Goal: Task Accomplishment & Management: Manage account settings

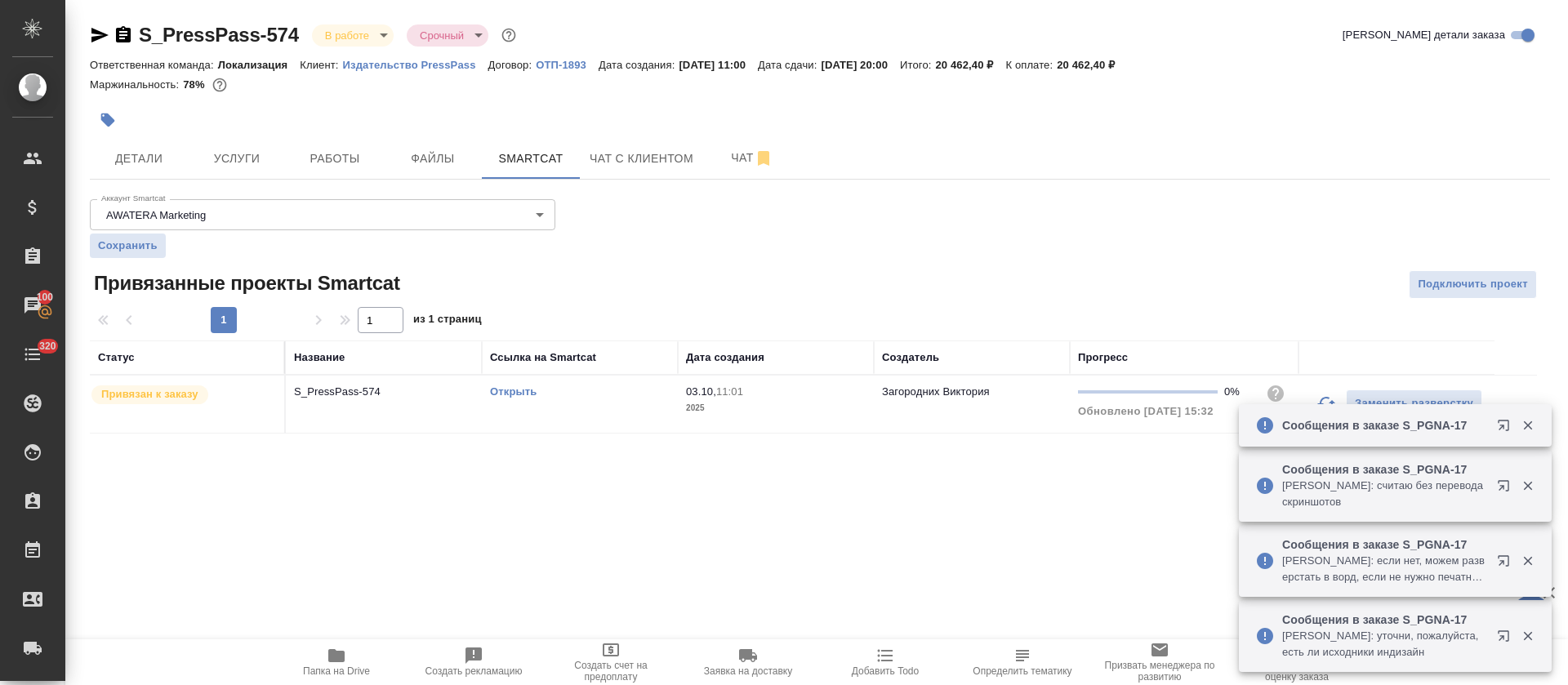
click at [525, 392] on link "Открыть" at bounding box center [513, 392] width 47 height 13
click at [716, 154] on span "Чат" at bounding box center [752, 158] width 78 height 21
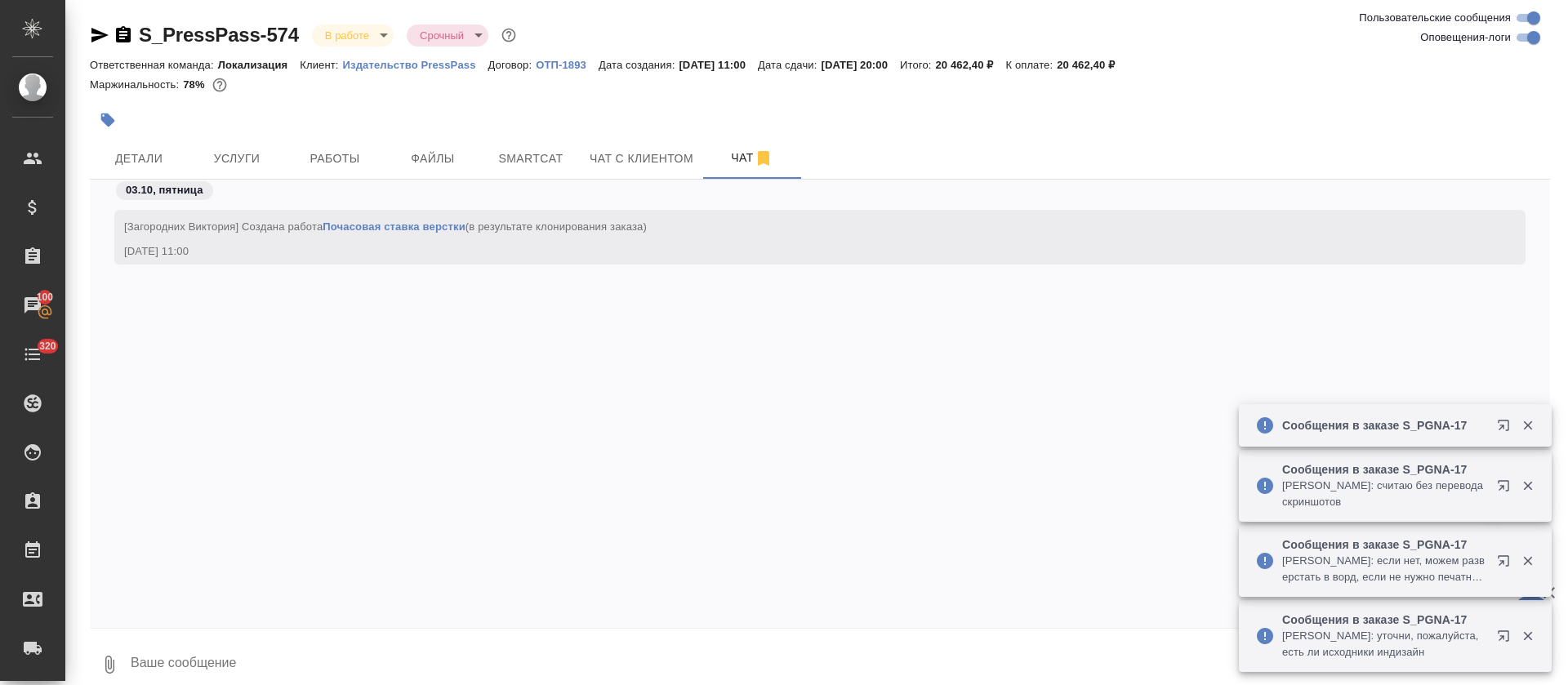
scroll to position [6265, 0]
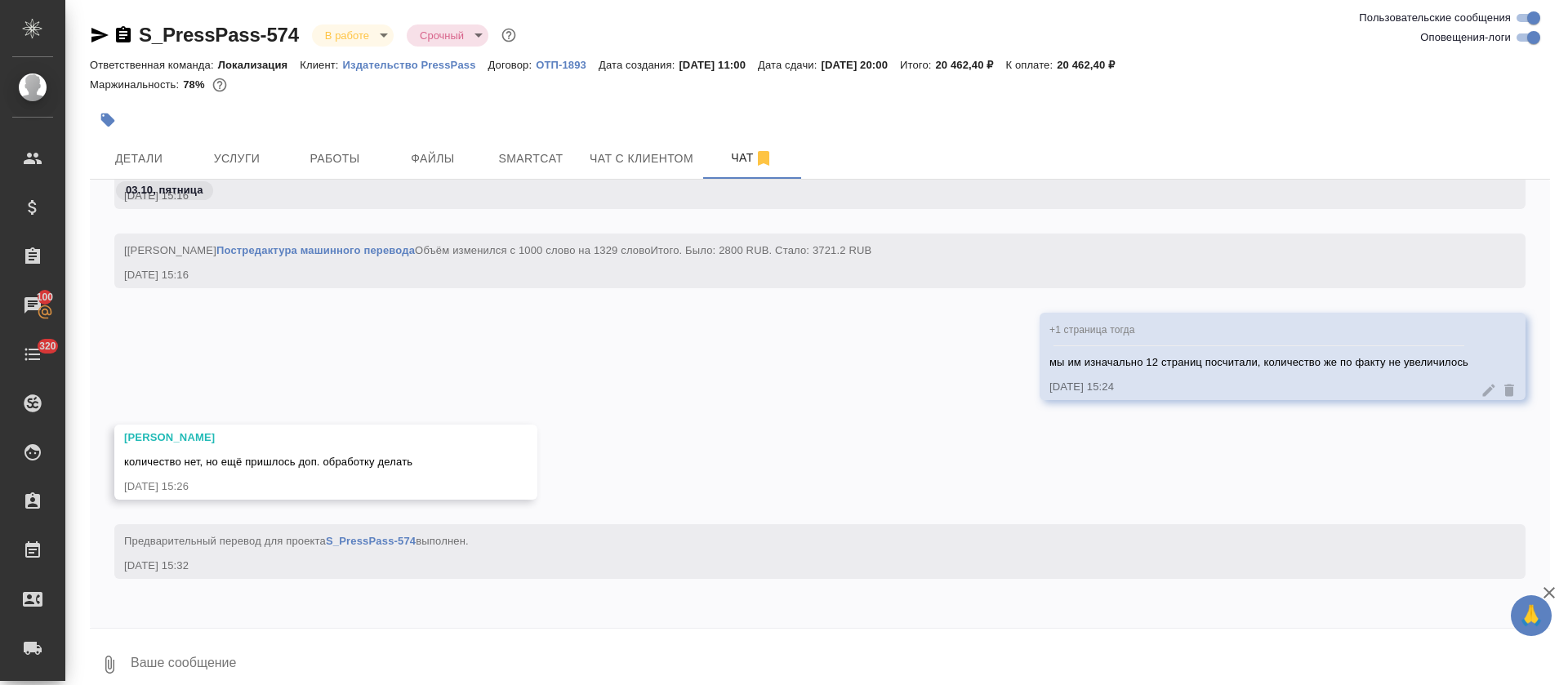
click at [443, 655] on textarea at bounding box center [839, 664] width 1421 height 56
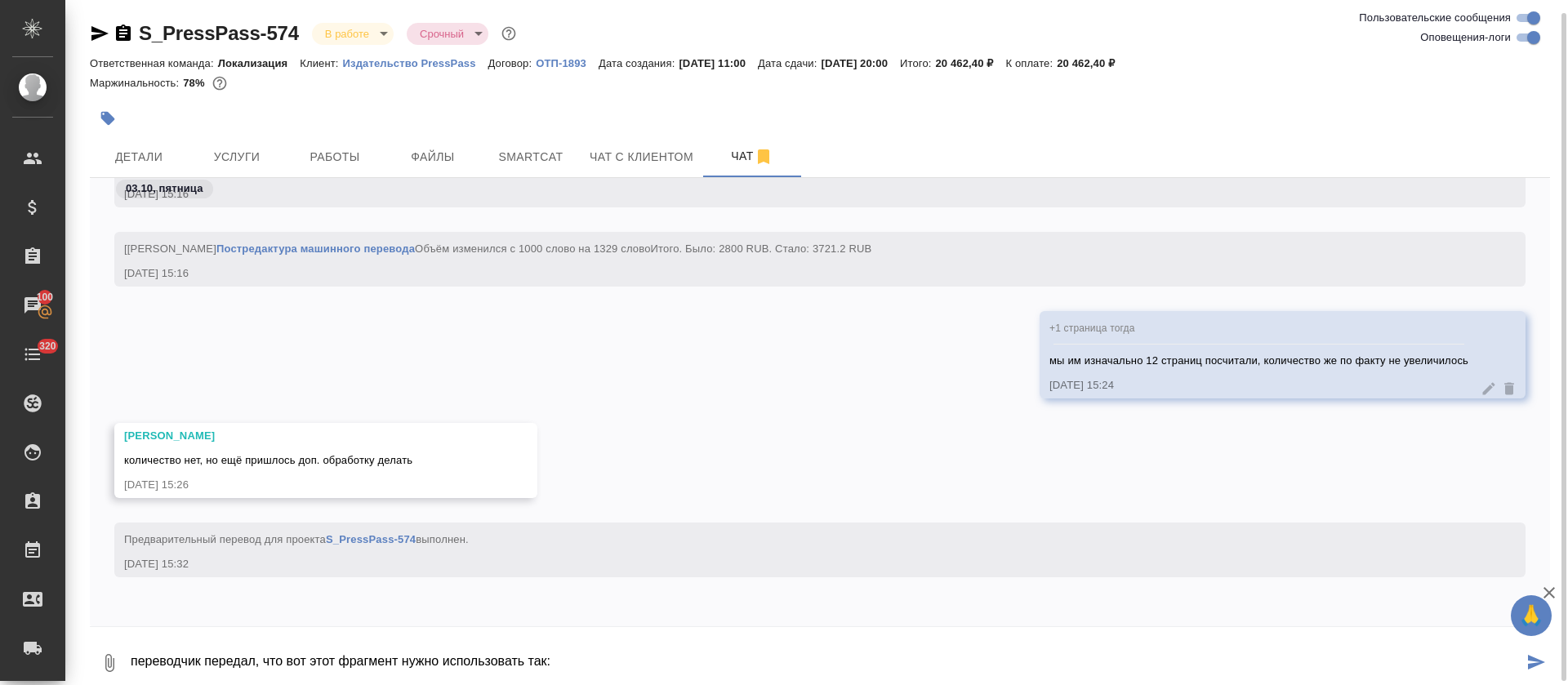
scroll to position [7, 0]
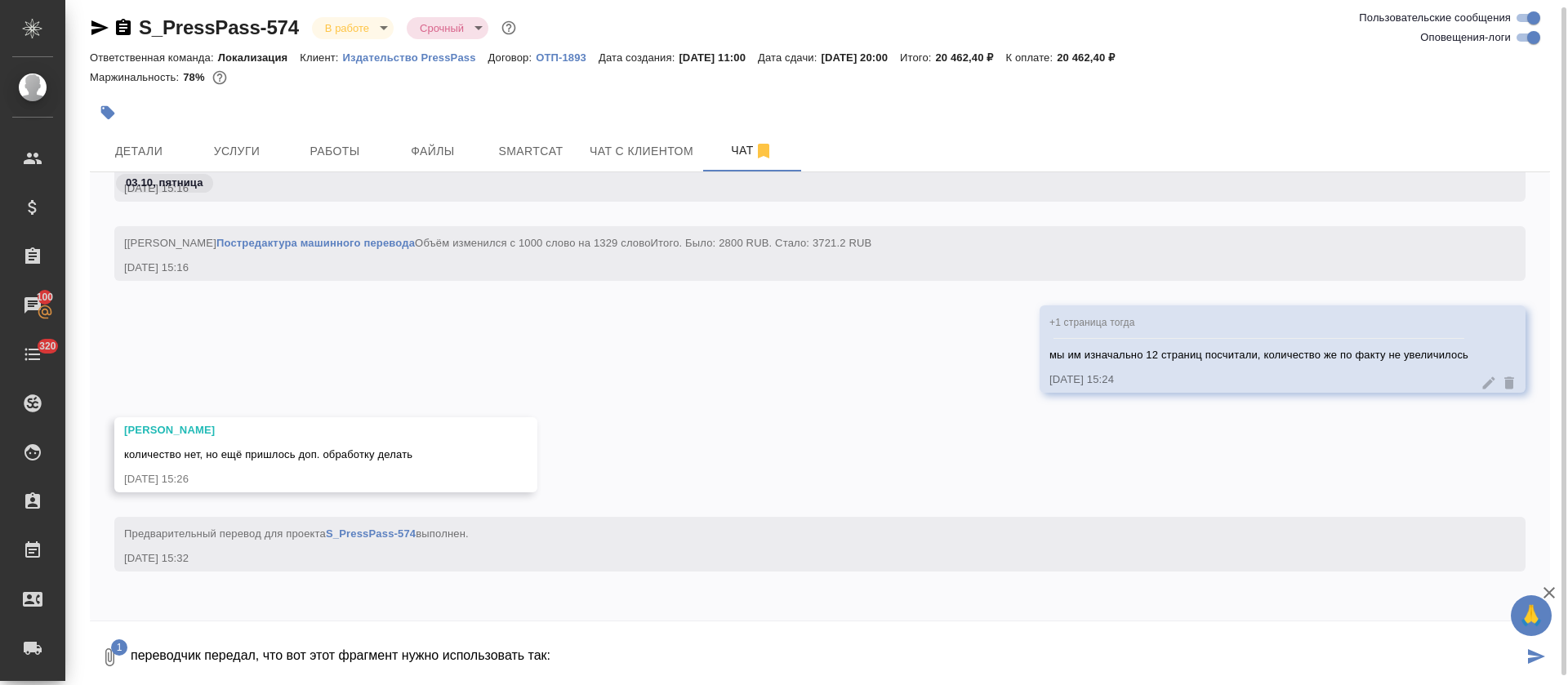
paste textarea "在萨马拉众多19世纪的商人庄园中，有一处引人注目的住宅，著名革命家[PERSON_NAME]的家庭曾居住在此。"
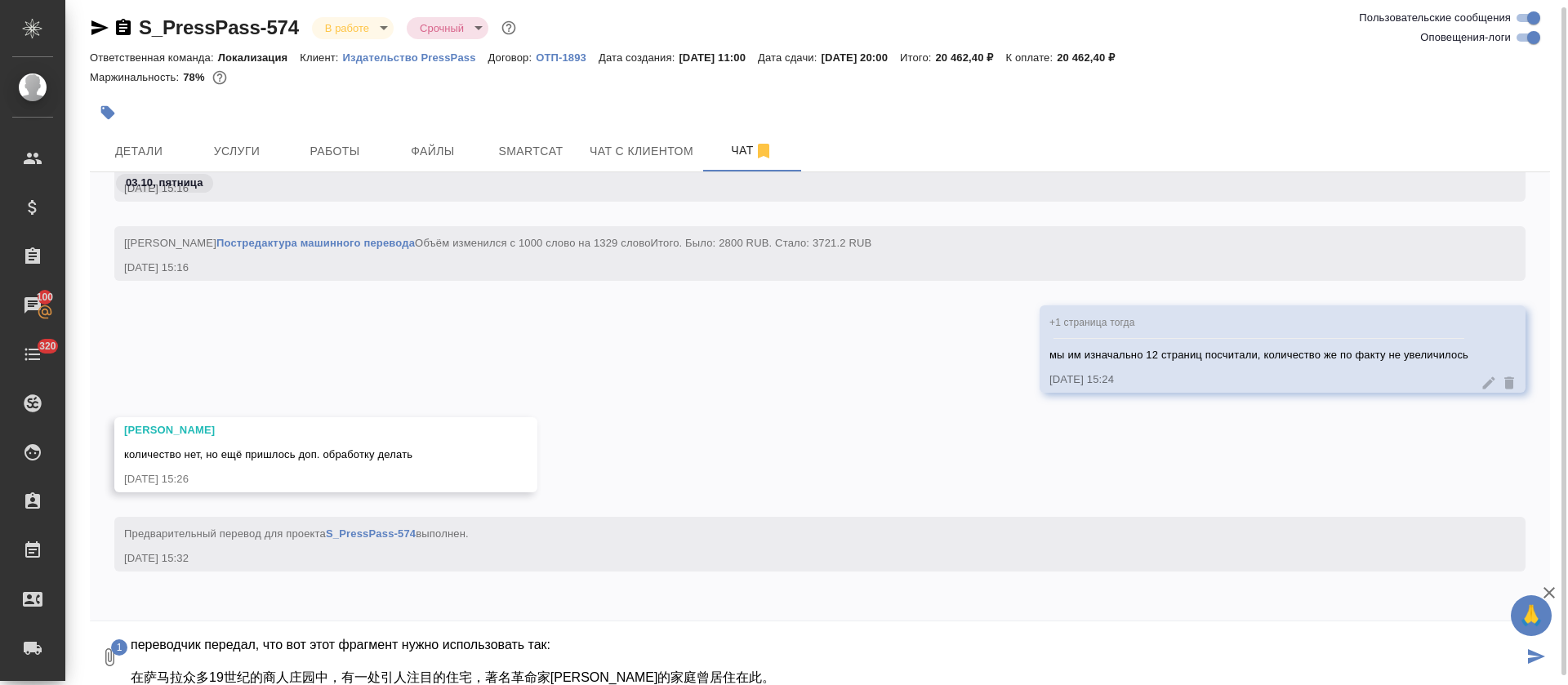
type textarea "переводчик передал, что вот этот фрагмент нужно использовать так: 在萨马拉众多19世纪的商人…"
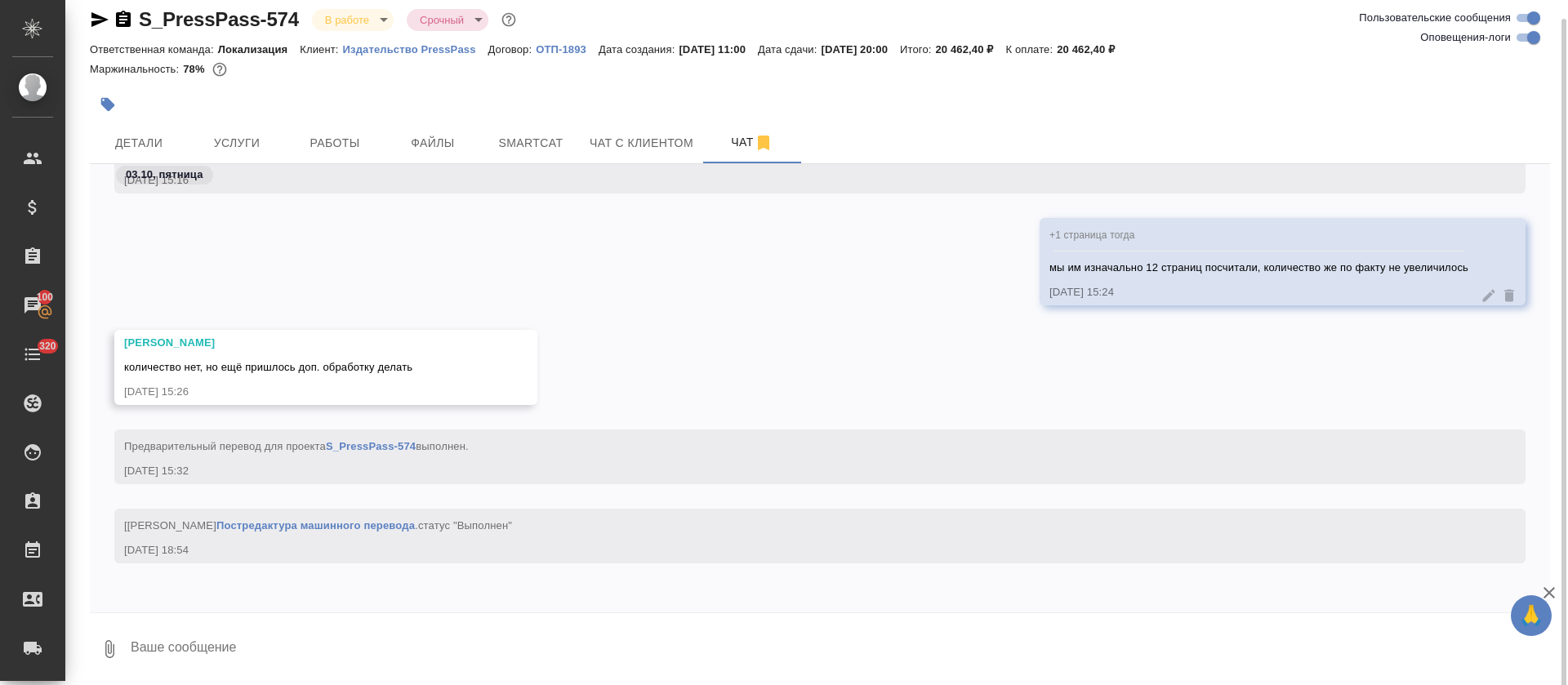
scroll to position [17, 0]
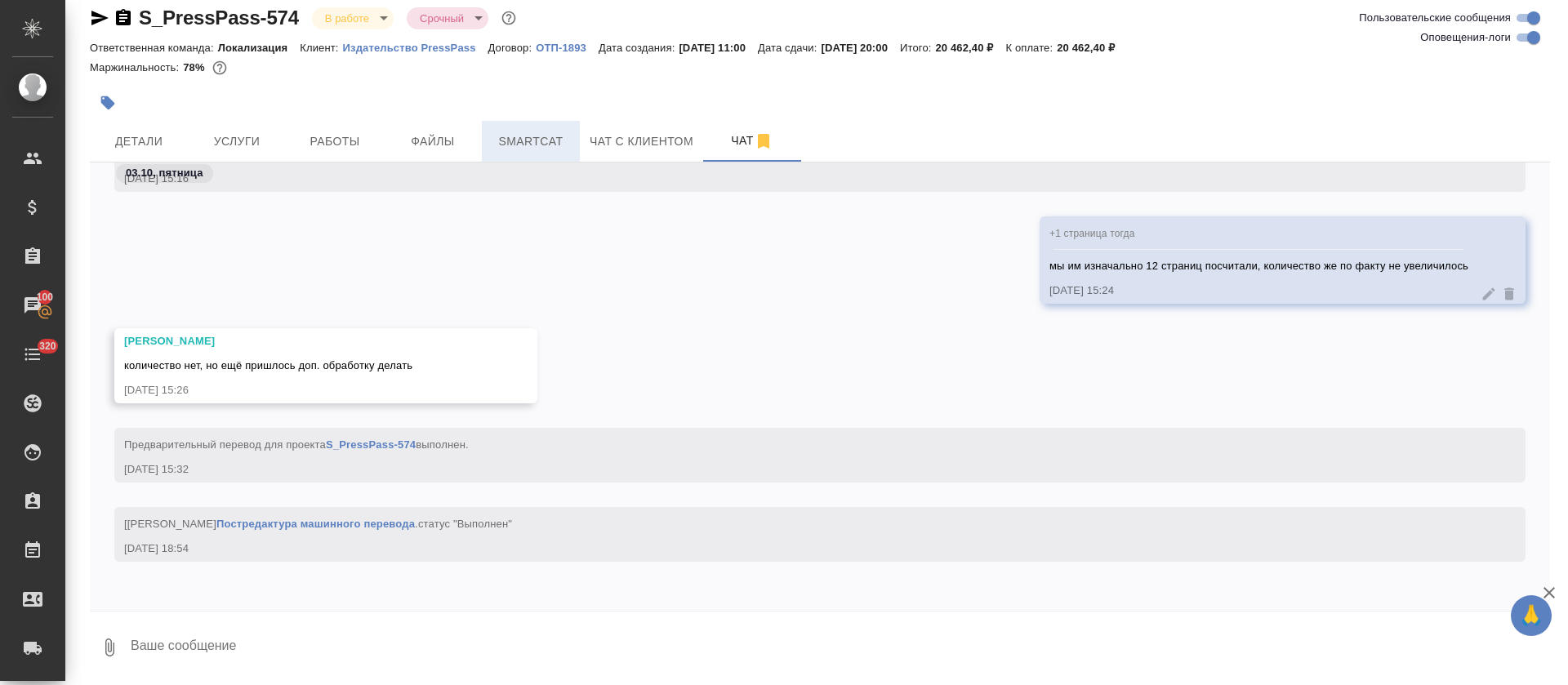
click at [494, 121] on button "Smartcat" at bounding box center [530, 140] width 98 height 41
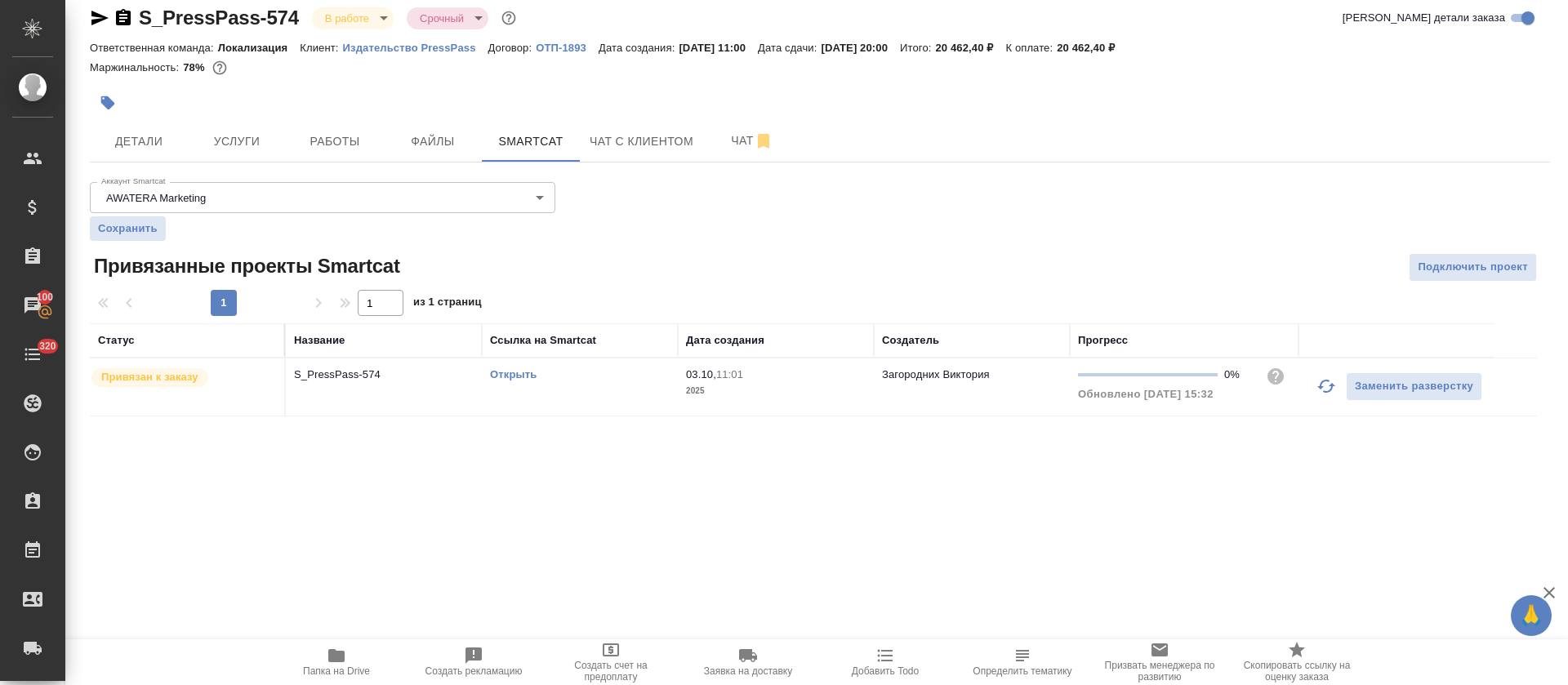
click at [605, 385] on td "Открыть" at bounding box center [580, 386] width 196 height 57
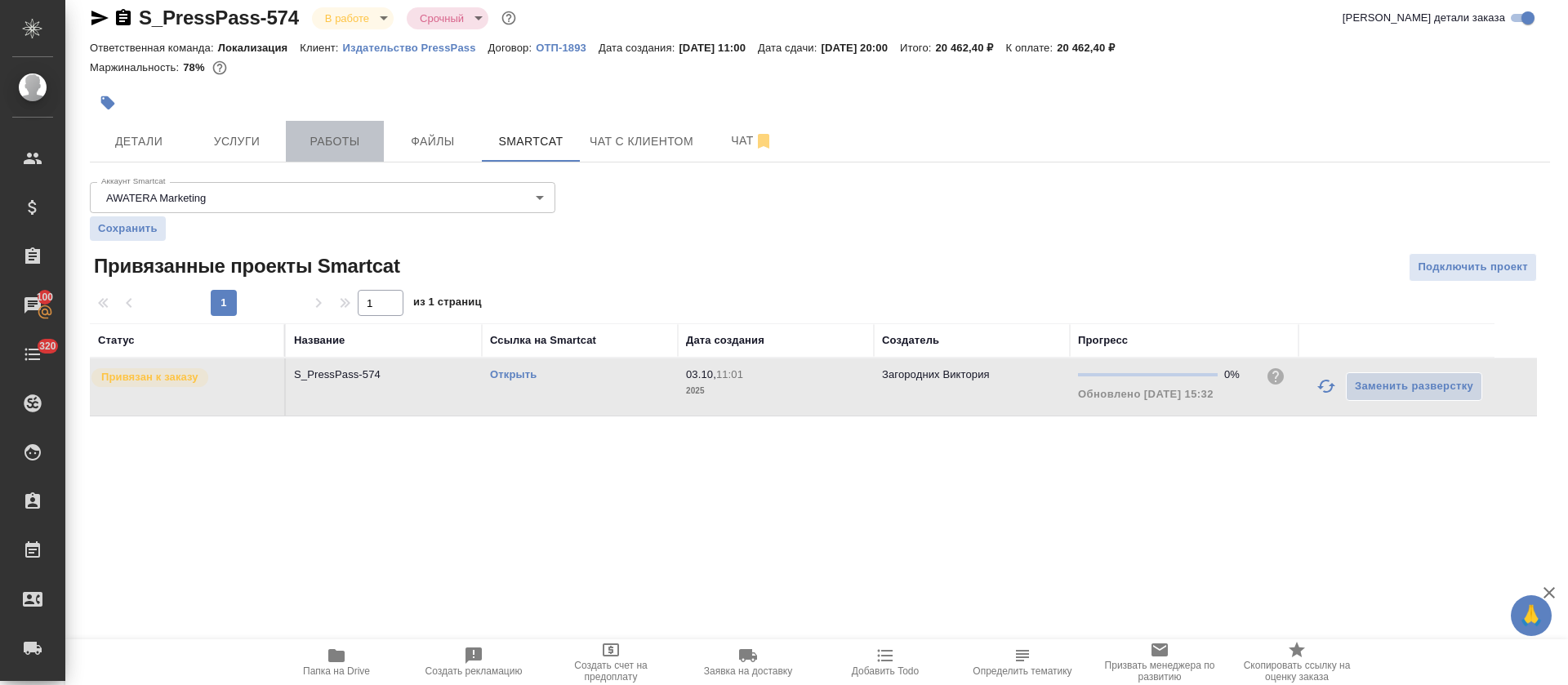
click at [347, 144] on span "Работы" at bounding box center [334, 141] width 78 height 21
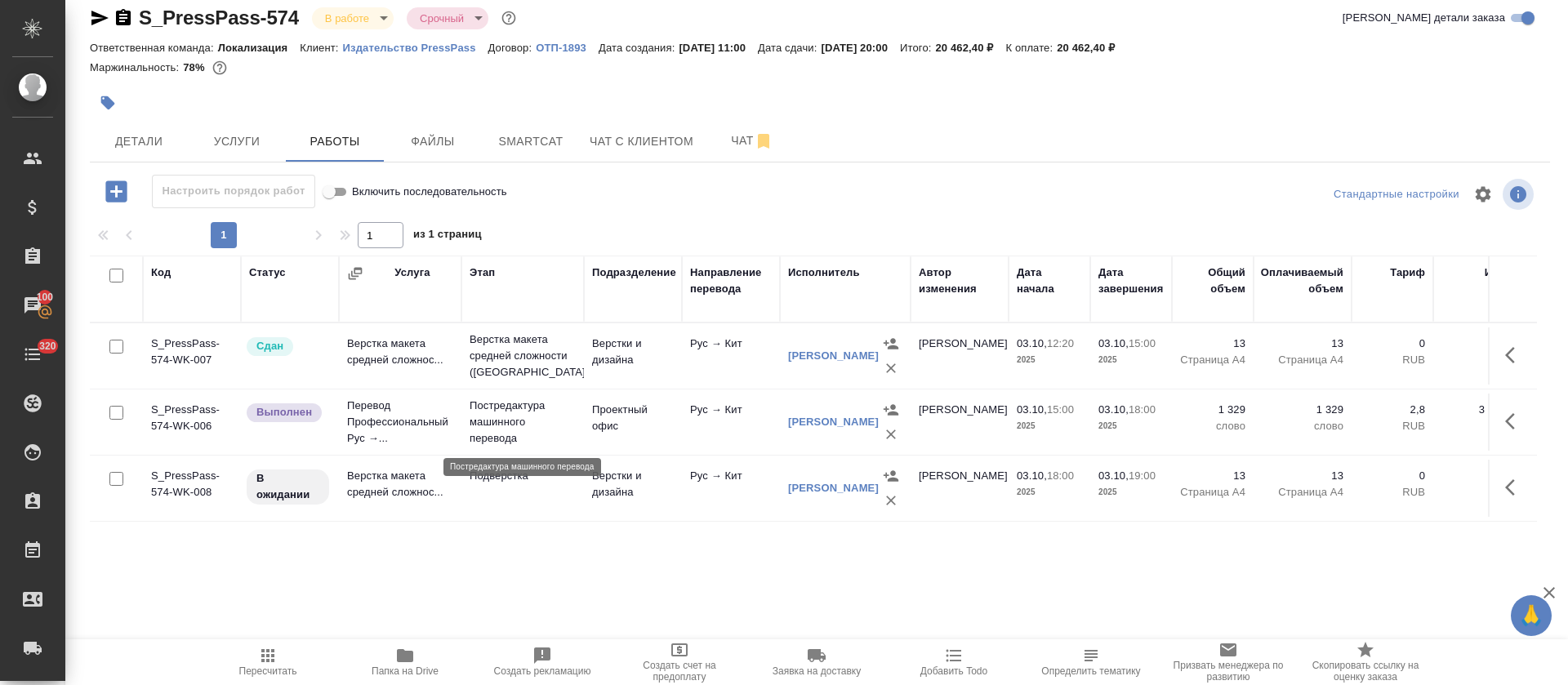
scroll to position [21, 0]
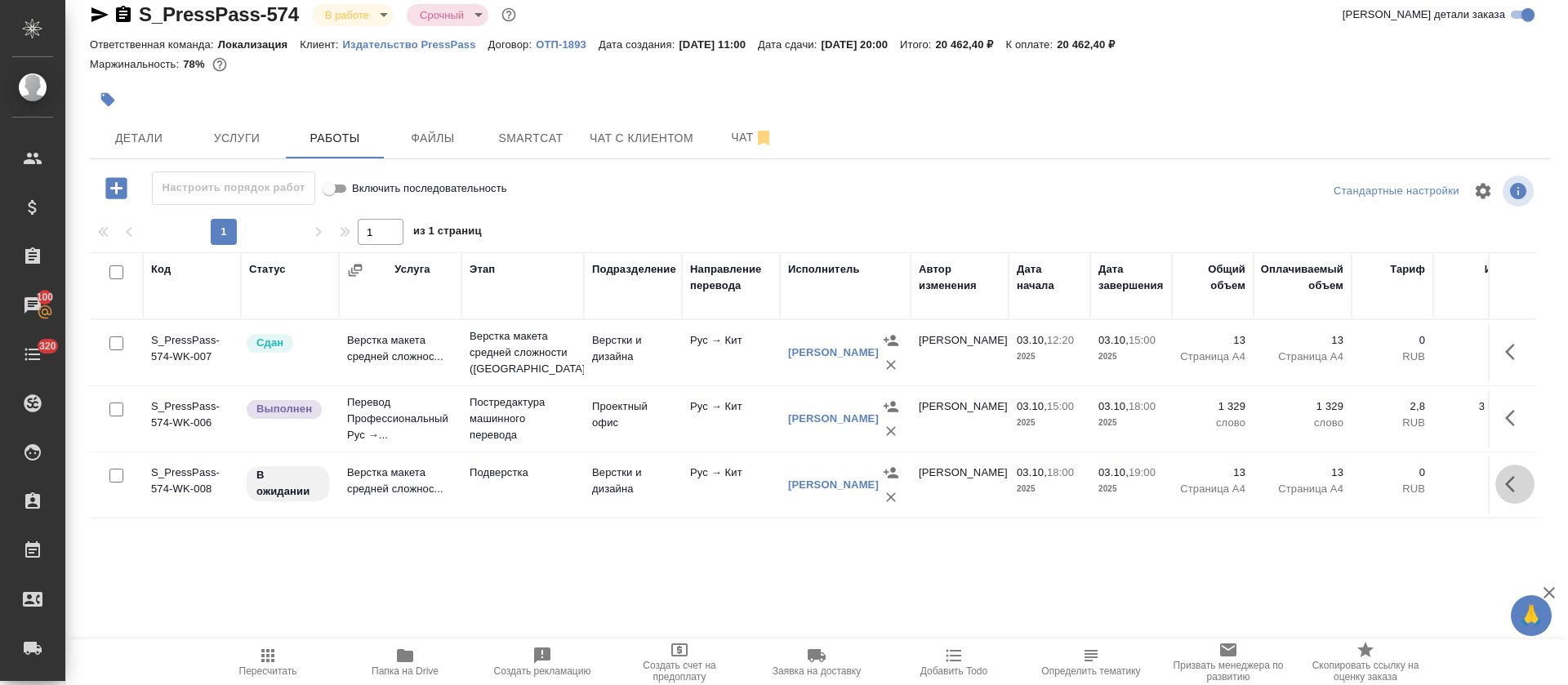
click at [1506, 486] on icon "button" at bounding box center [1510, 484] width 10 height 16
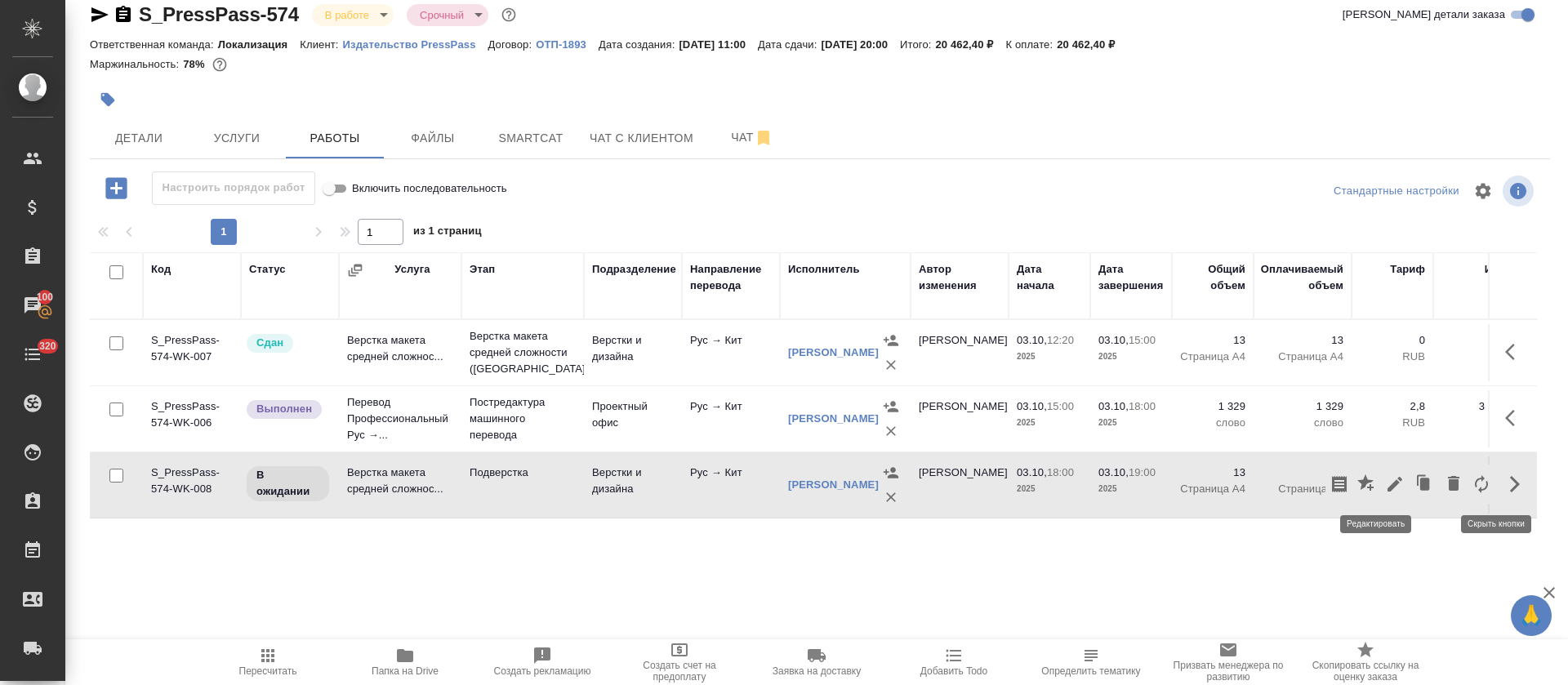
click at [1385, 474] on icon "button" at bounding box center [1395, 484] width 20 height 20
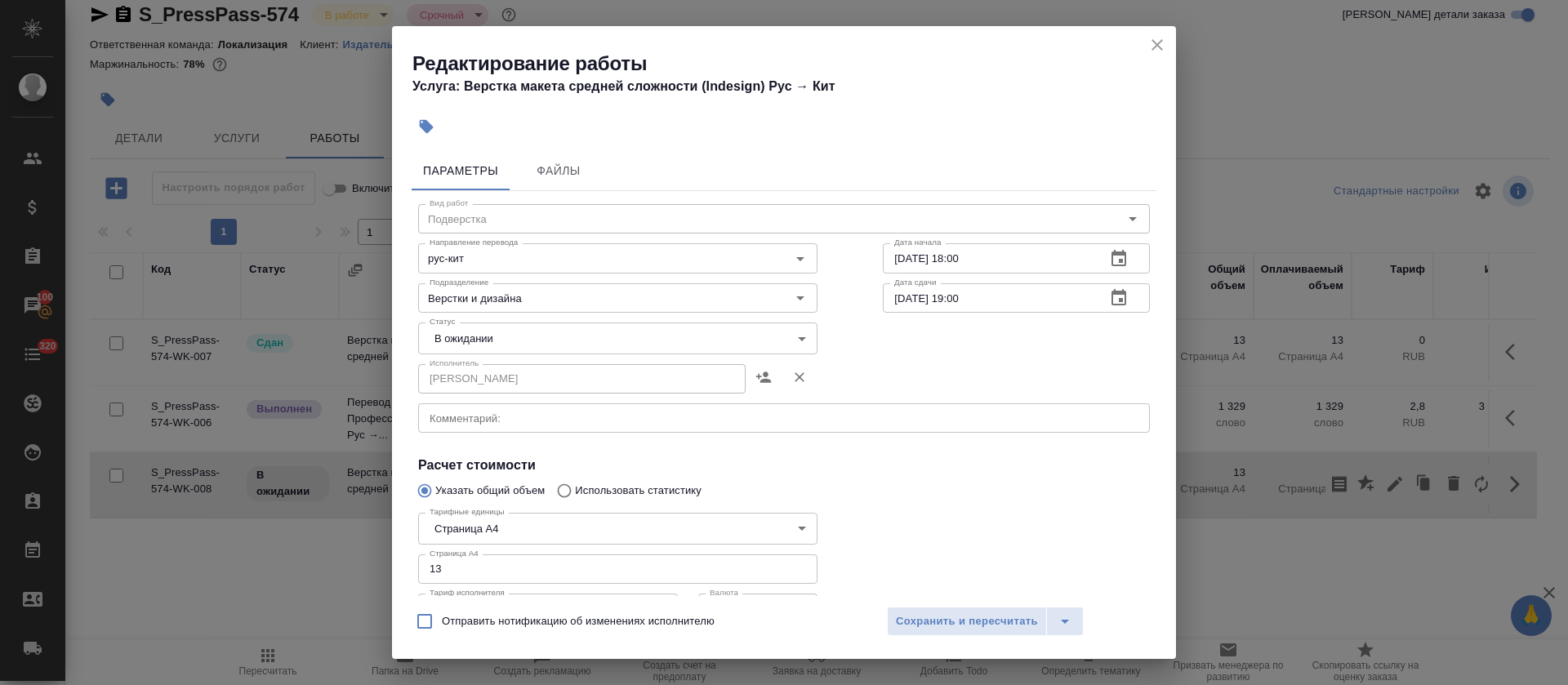
click at [520, 426] on div "x Комментарий:" at bounding box center [784, 418] width 732 height 30
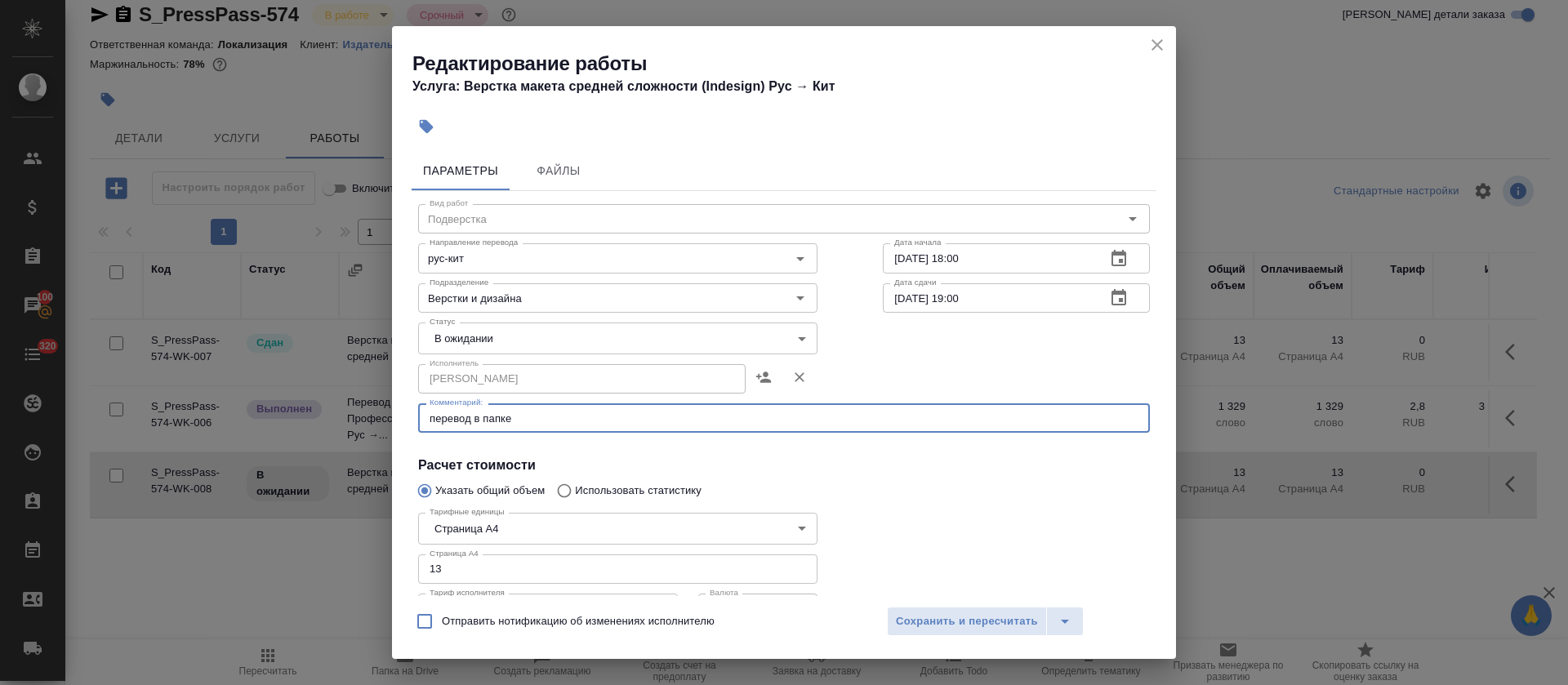
paste textarea "[URL][DOMAIN_NAME]"
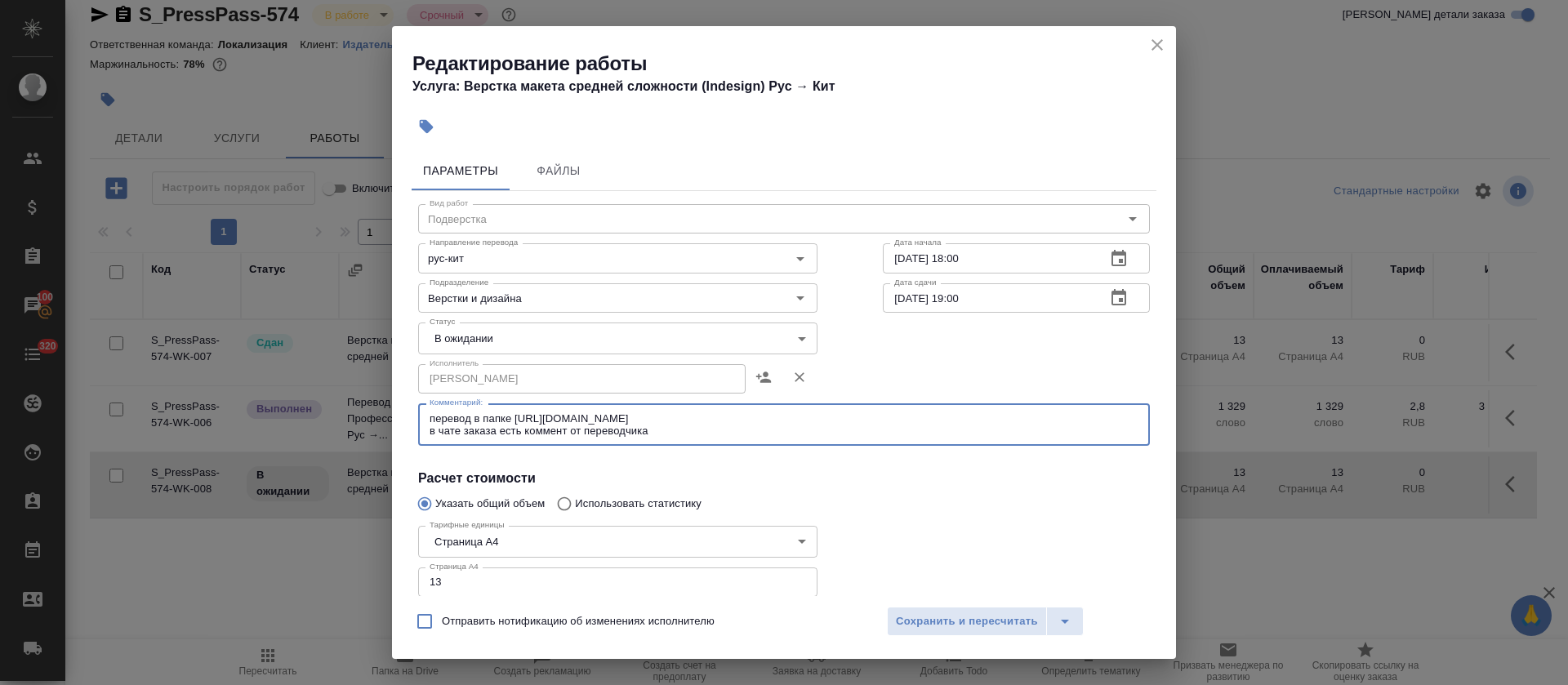
type textarea "перевод в папке [URL][DOMAIN_NAME] в чате заказа есть коммент от переводчика"
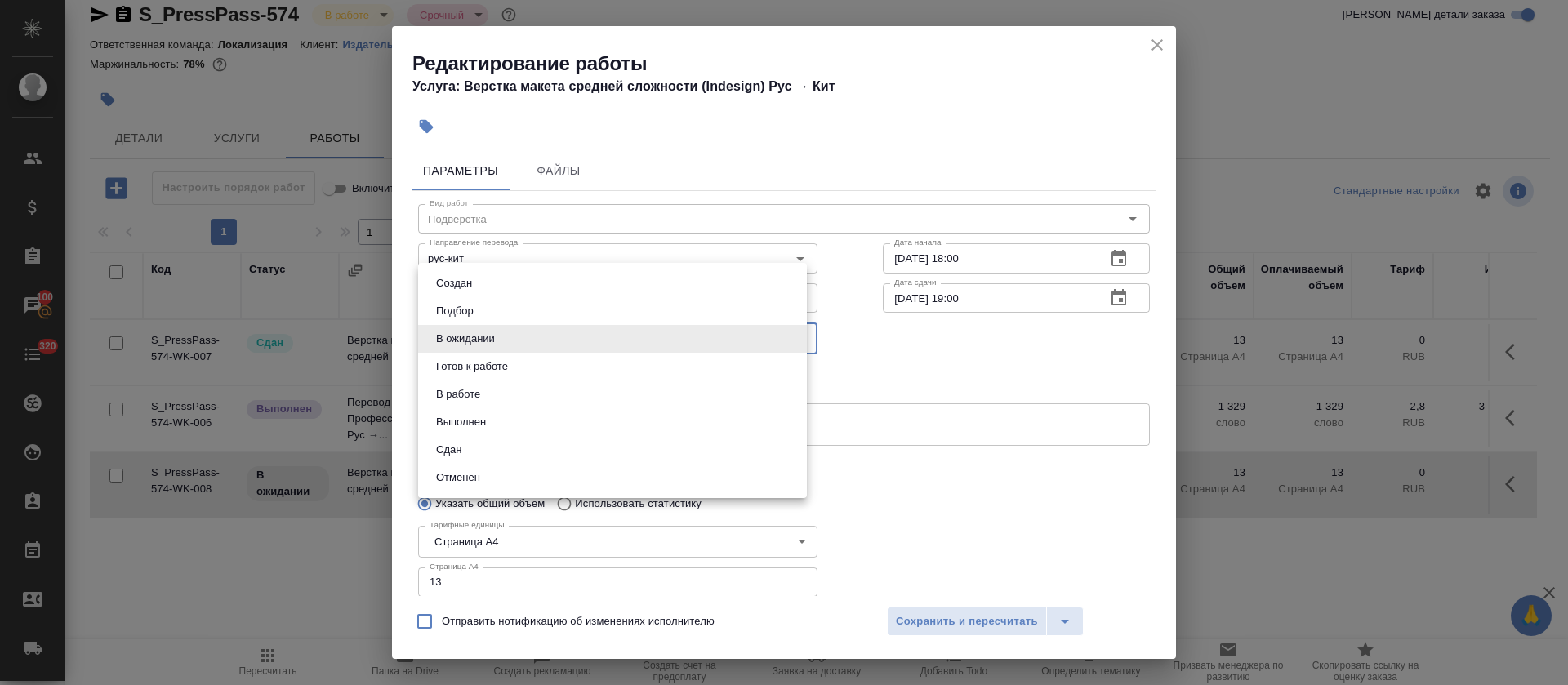
click at [562, 336] on body "🙏 .cls-1 fill:#fff; AWATERA [PERSON_NAME] Спецификации Заказы 100 Чаты 320 Todo…" at bounding box center [784, 342] width 1568 height 685
click at [521, 361] on li "Готов к работе" at bounding box center [612, 366] width 389 height 28
type input "readyForWork"
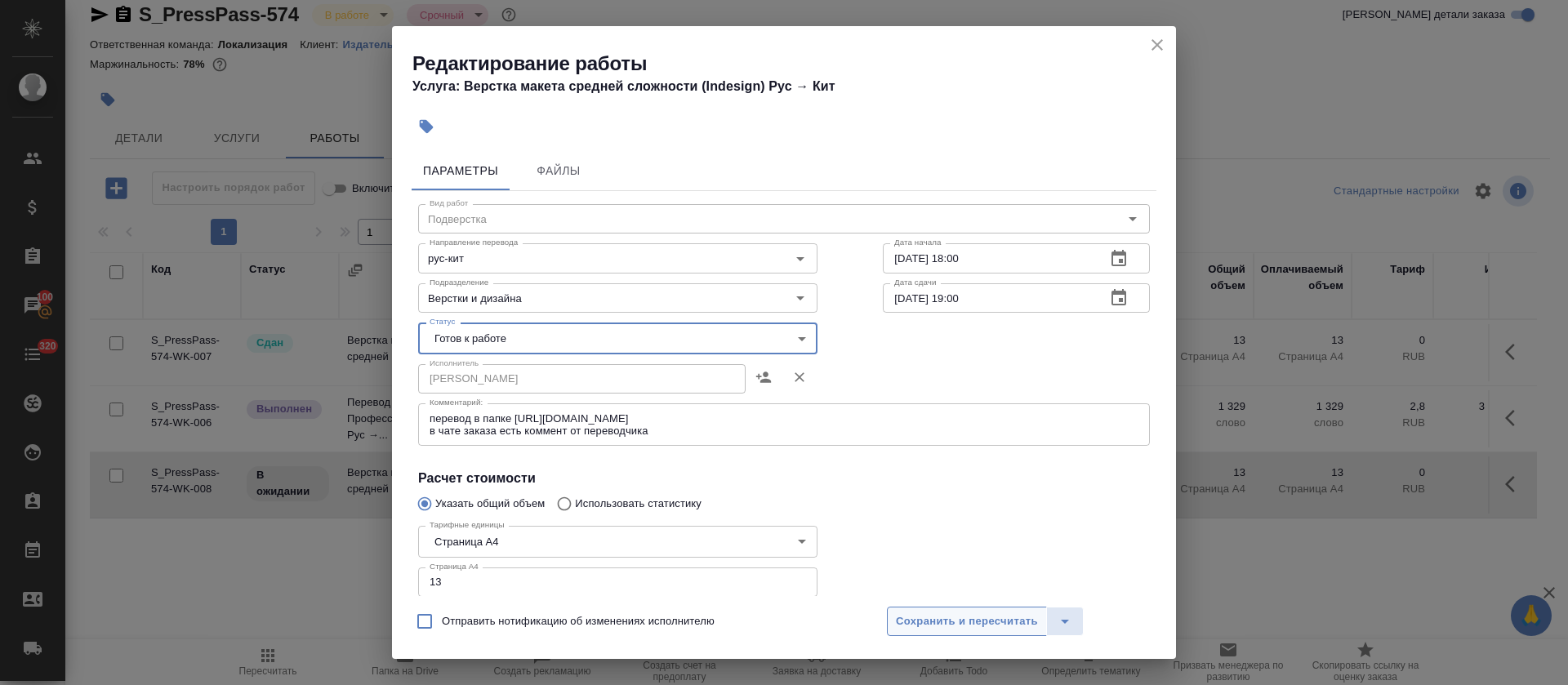
click at [985, 607] on button "Сохранить и пересчитать" at bounding box center [967, 621] width 160 height 30
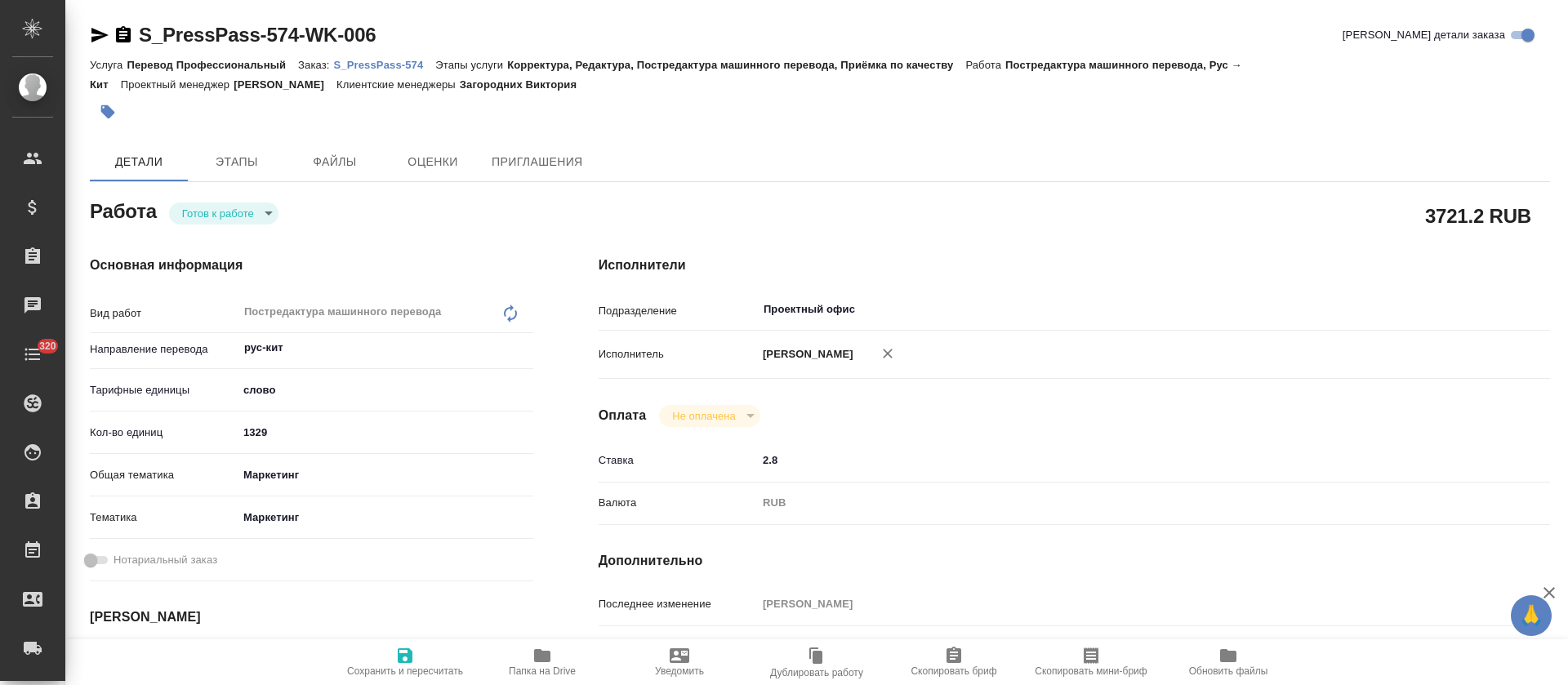
type textarea "x"
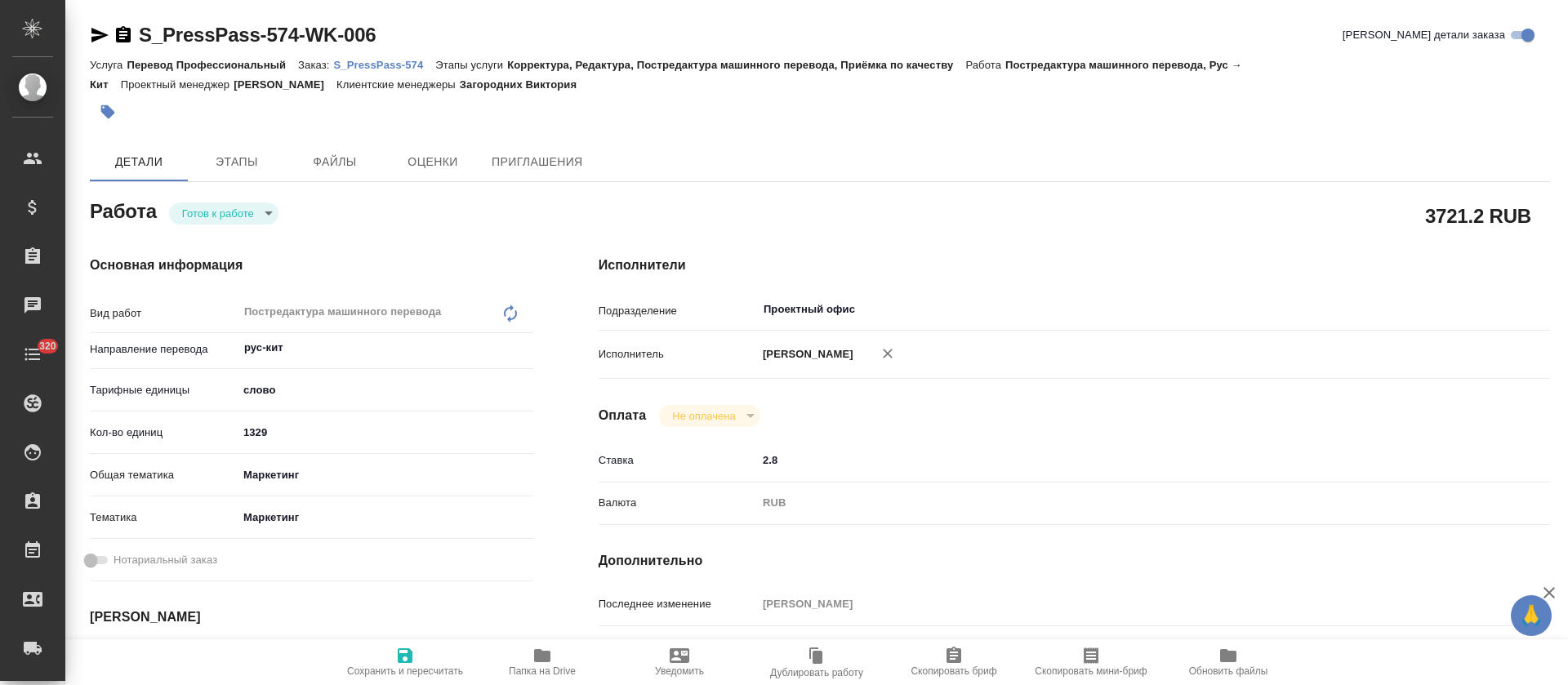
type textarea "x"
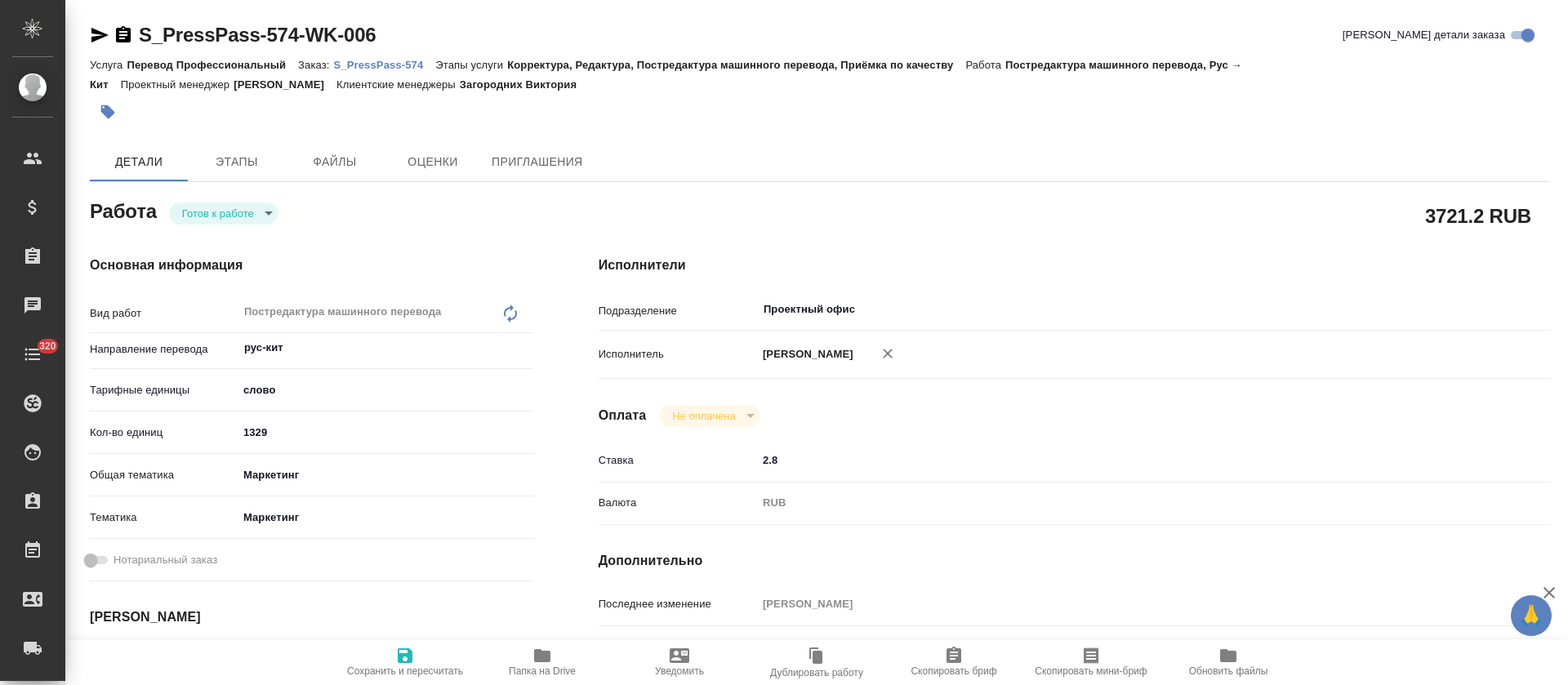
type textarea "x"
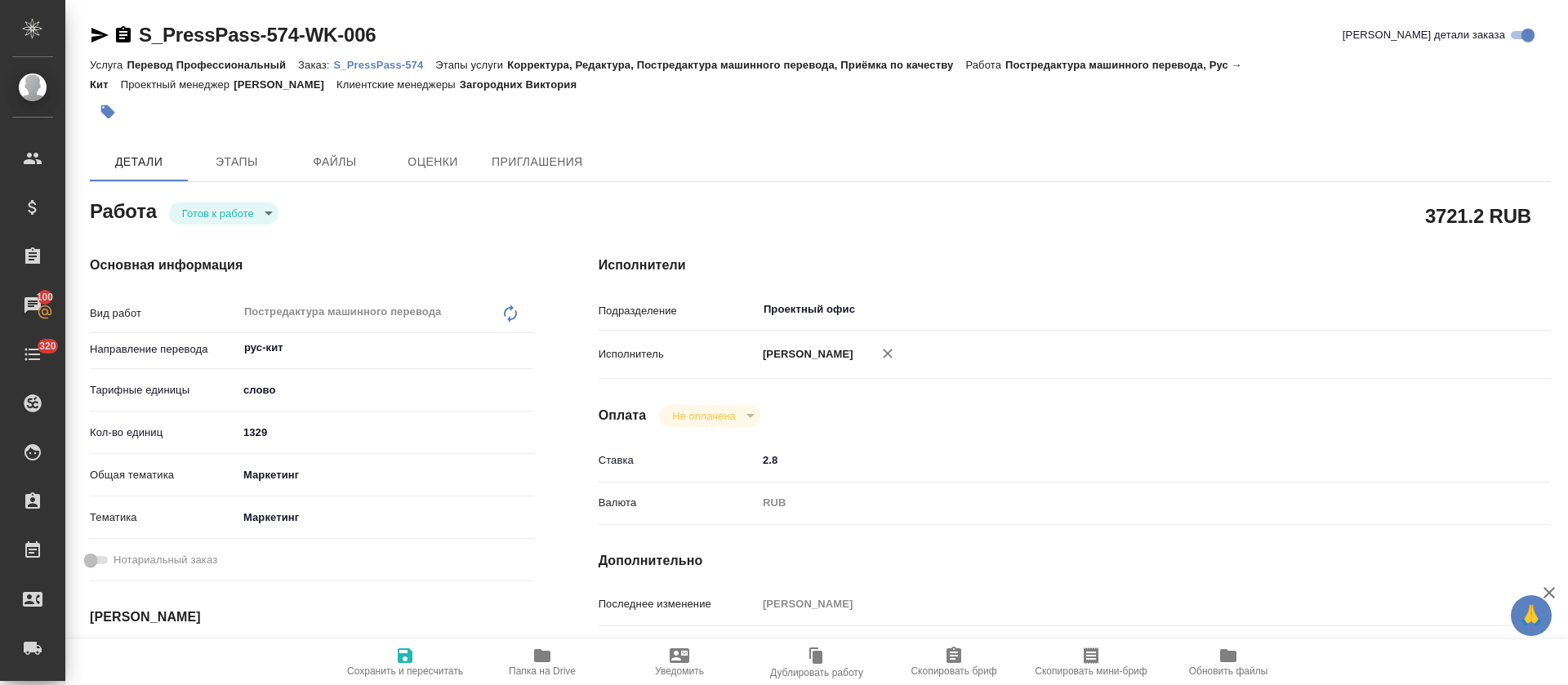
click at [267, 211] on body "🙏 .cls-1 fill:#fff; AWATERA Tretyakova Olga Клиенты Спецификации Заказы 100 Чат…" at bounding box center [784, 342] width 1568 height 685
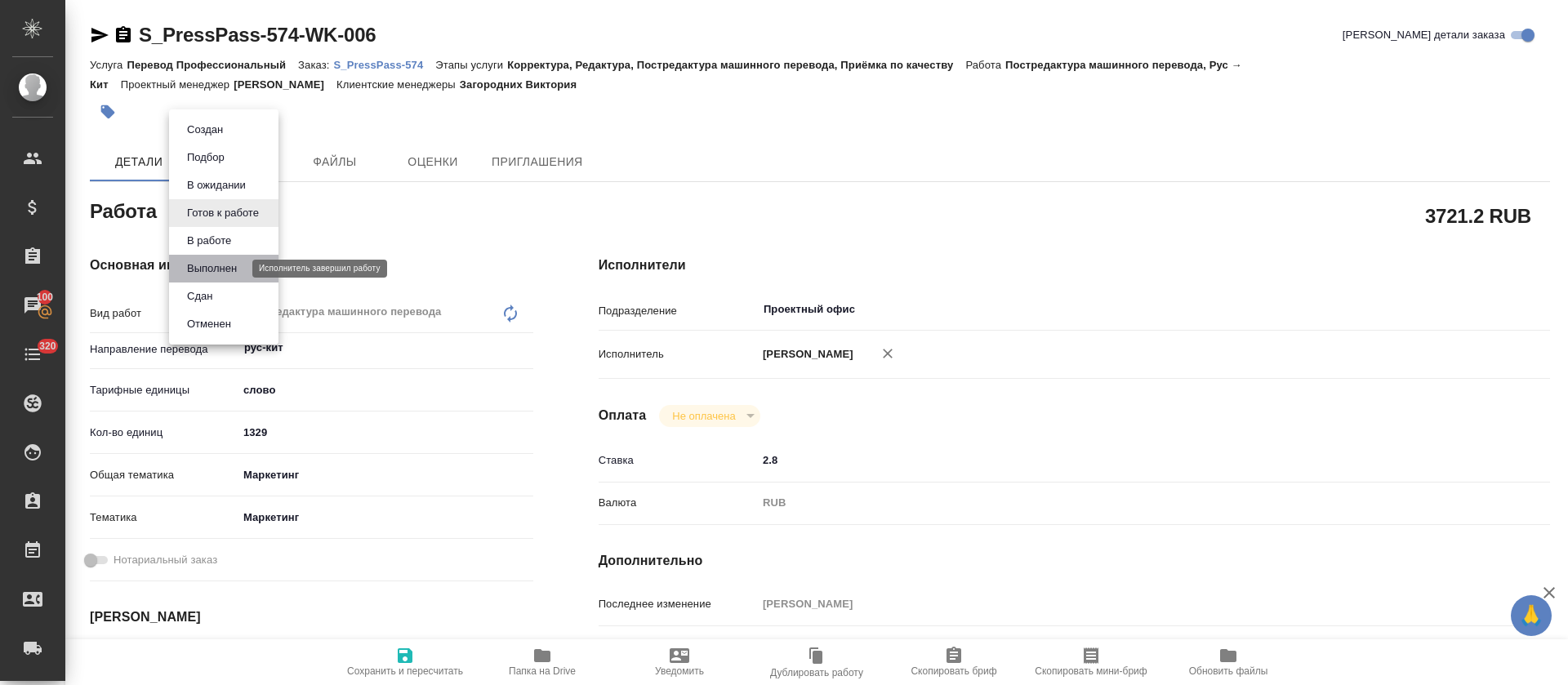
click at [225, 265] on button "Выполнен" at bounding box center [212, 268] width 59 height 18
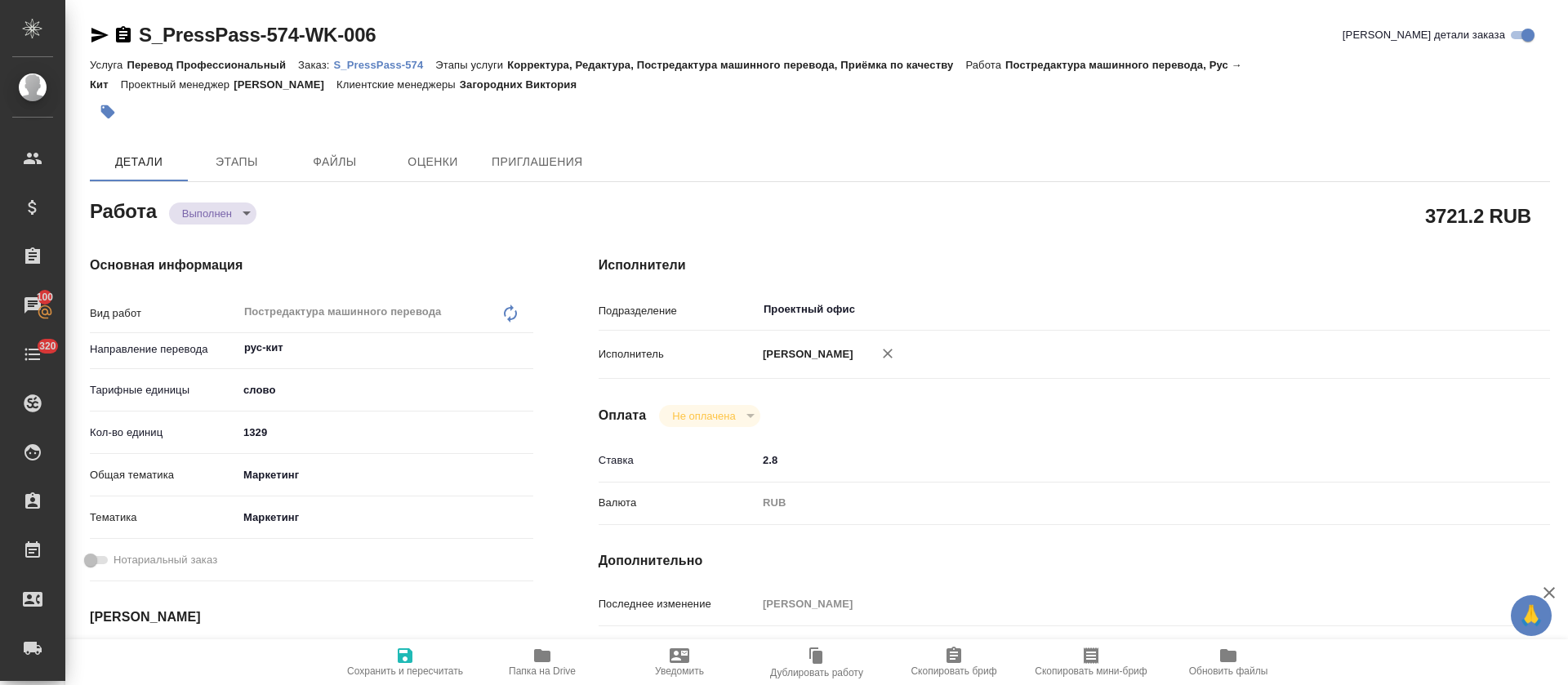
type textarea "x"
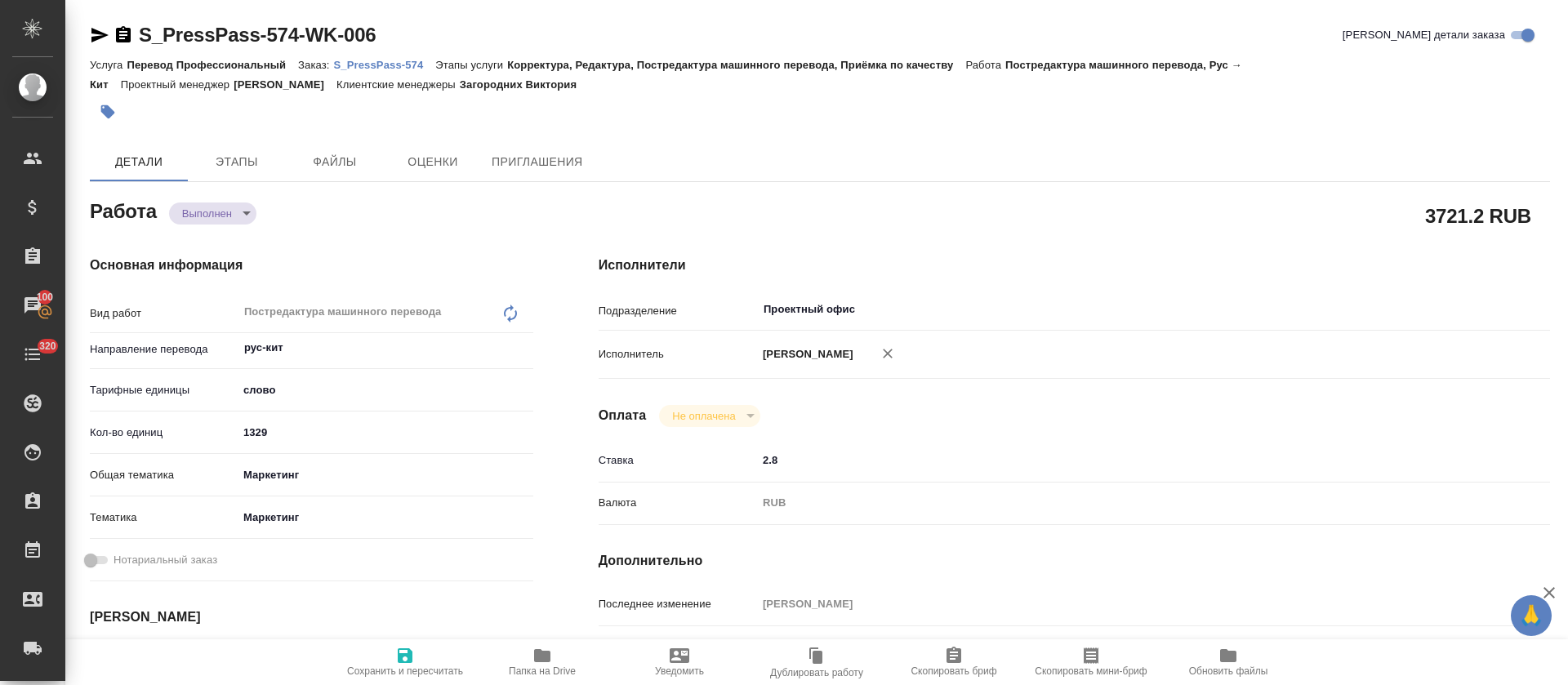
type textarea "x"
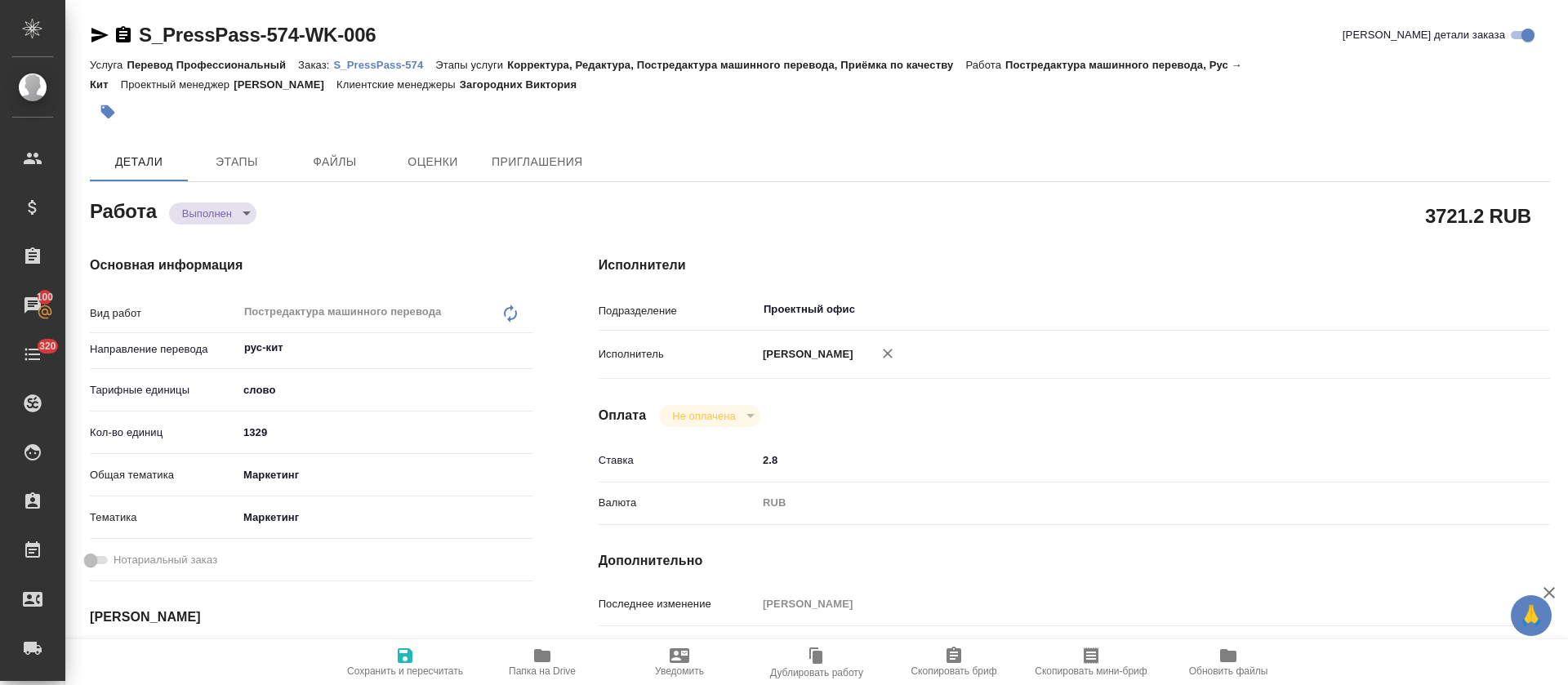
type textarea "x"
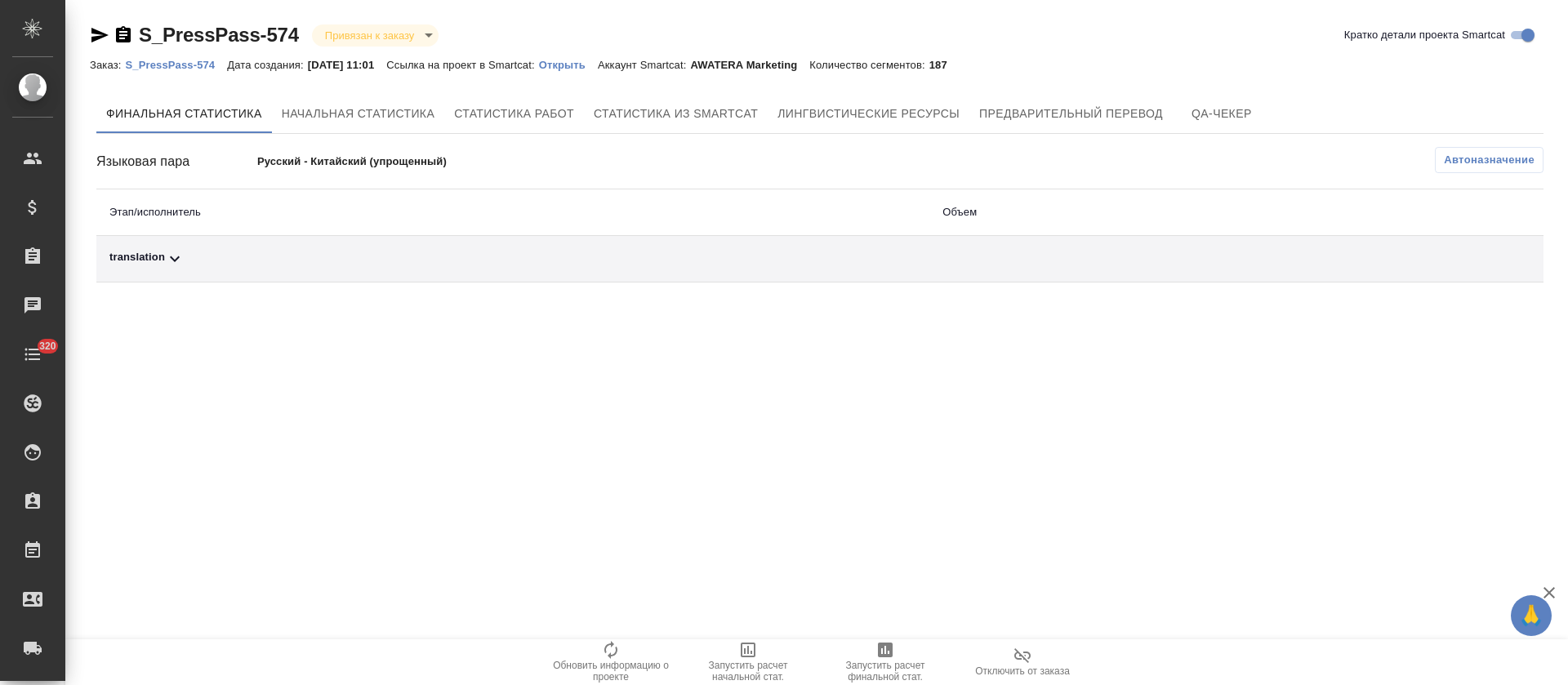
click at [417, 261] on div "translation" at bounding box center [513, 259] width 807 height 20
click at [1508, 178] on div "Языковая пара Русский - Китайский (упрощенный) Автоназначение Этап/исполнитель …" at bounding box center [820, 248] width 1447 height 202
click at [1503, 168] on button "Автоназначение" at bounding box center [1490, 159] width 109 height 26
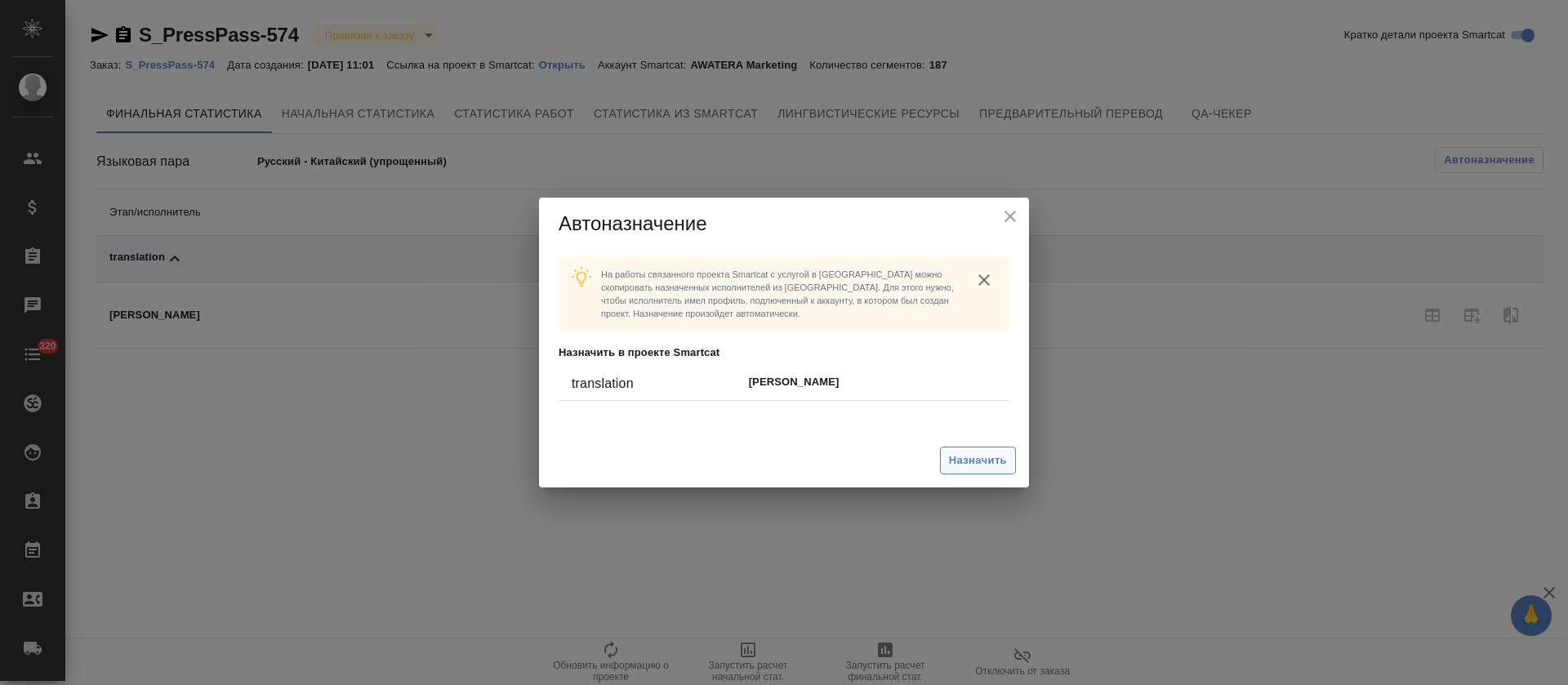
click at [960, 467] on span "Назначить" at bounding box center [978, 461] width 58 height 19
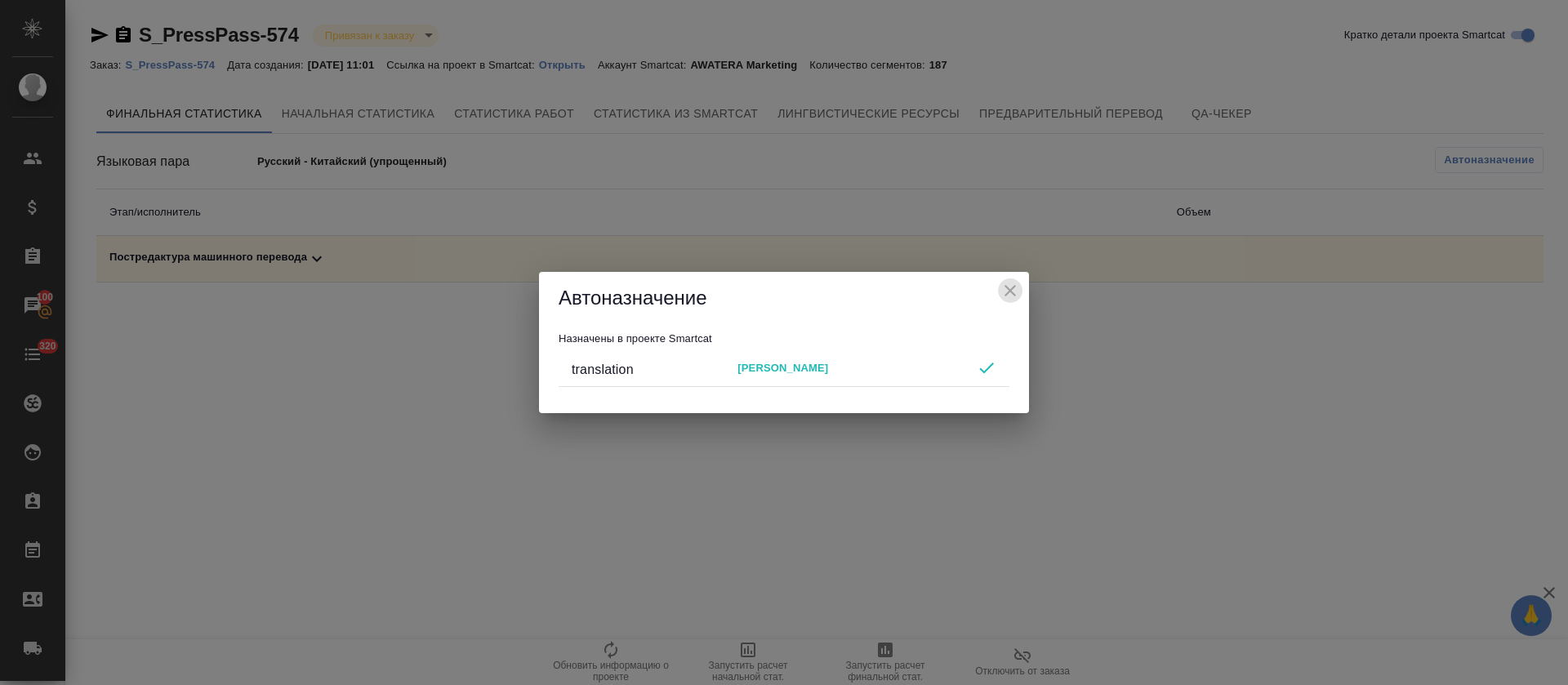
click at [1017, 292] on icon "close" at bounding box center [1011, 291] width 20 height 20
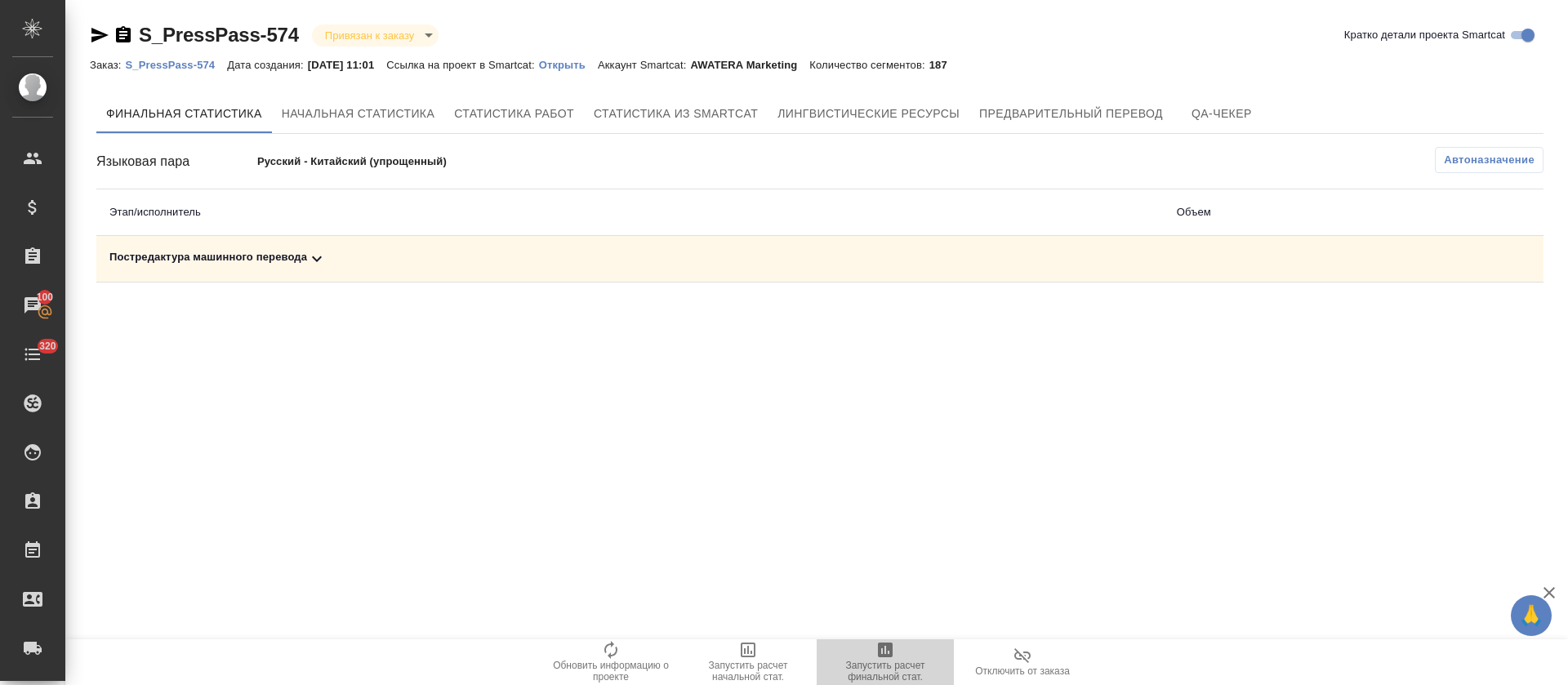
click at [889, 643] on icon "button" at bounding box center [885, 650] width 20 height 20
